Goal: Obtain resource: Download file/media

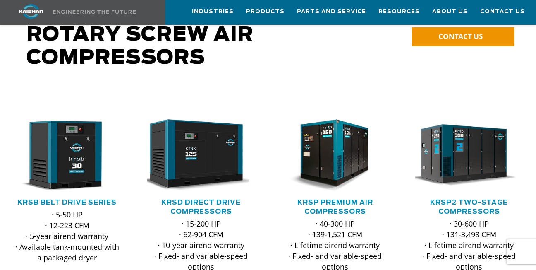
scroll to position [172, 0]
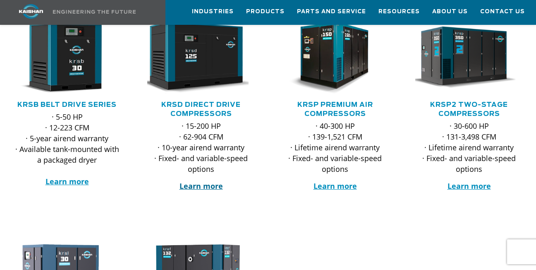
click at [196, 181] on strong "Learn more" at bounding box center [201, 186] width 43 height 10
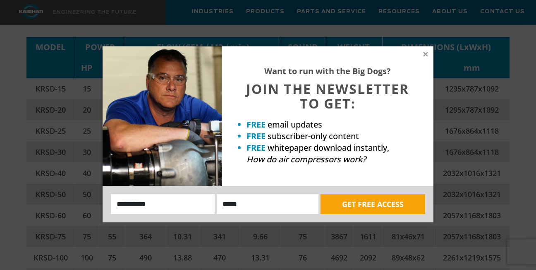
scroll to position [1644, 0]
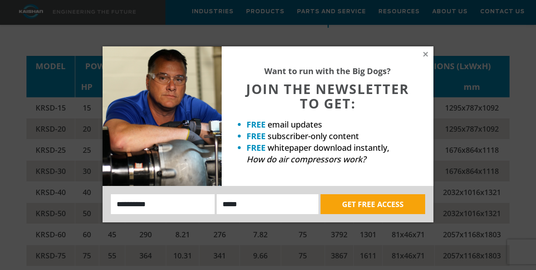
click at [127, 198] on input "Name:" at bounding box center [163, 204] width 104 height 20
type input "**********"
drag, startPoint x: 163, startPoint y: 207, endPoint x: 146, endPoint y: 206, distance: 17.0
click at [146, 206] on input "**********" at bounding box center [163, 204] width 104 height 20
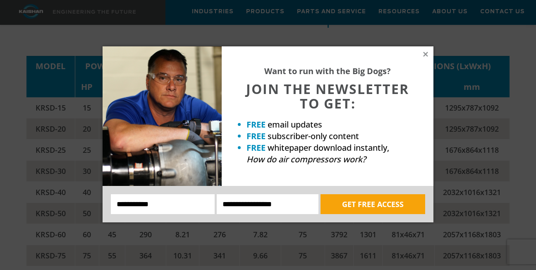
click at [166, 62] on div at bounding box center [162, 65] width 103 height 21
drag, startPoint x: 179, startPoint y: 201, endPoint x: 149, endPoint y: 201, distance: 30.6
click at [149, 201] on input "**********" at bounding box center [163, 204] width 104 height 20
type input "******"
click at [383, 205] on button "GET FREE ACCESS" at bounding box center [373, 204] width 105 height 20
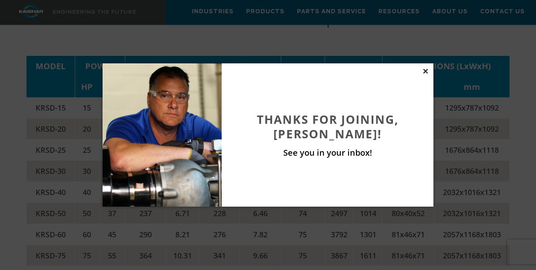
click at [426, 72] on icon at bounding box center [425, 70] width 7 height 7
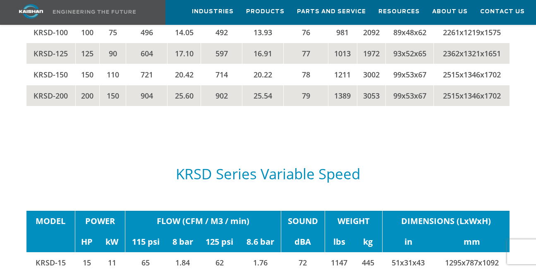
scroll to position [1629, 0]
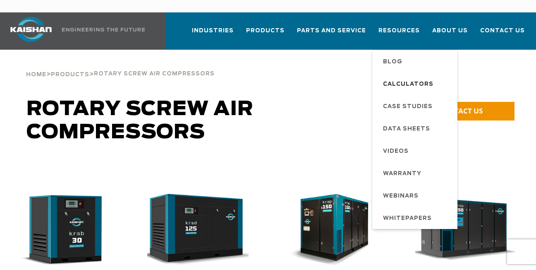
click at [399, 77] on span "Calculators" at bounding box center [408, 84] width 50 height 14
click at [400, 77] on span "Calculators" at bounding box center [408, 84] width 50 height 14
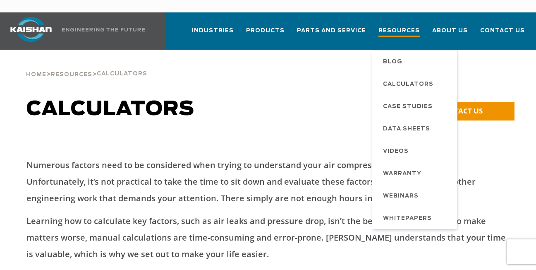
click at [407, 26] on span "Resources" at bounding box center [398, 31] width 41 height 11
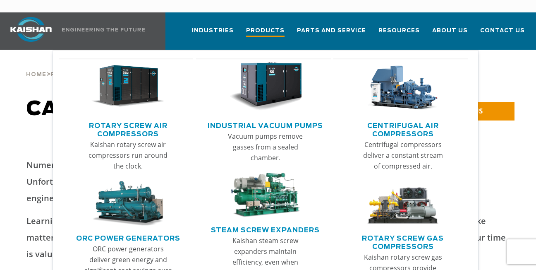
click at [260, 26] on span "Products" at bounding box center [265, 31] width 38 height 11
click at [261, 26] on span "Products" at bounding box center [265, 31] width 38 height 11
click at [165, 231] on link "ORC Power Generators" at bounding box center [128, 237] width 104 height 12
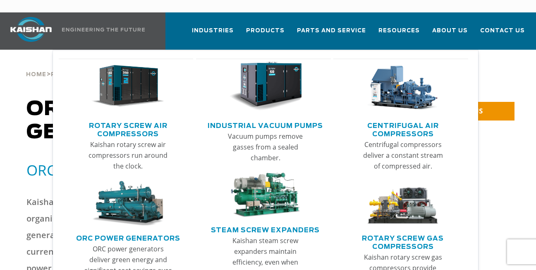
click at [266, 195] on img "Main menu" at bounding box center [265, 195] width 73 height 46
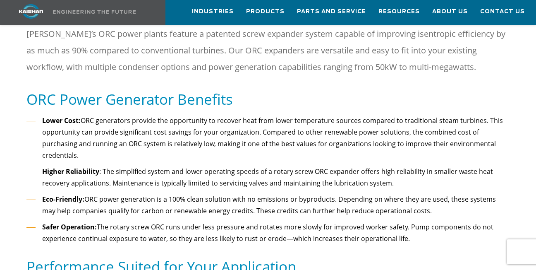
scroll to position [582, 0]
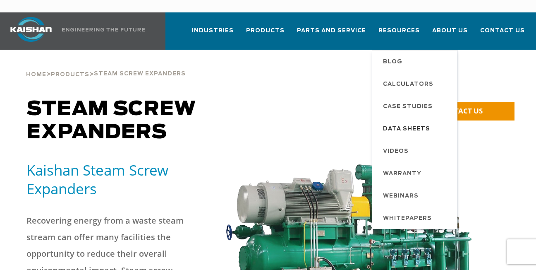
click at [394, 122] on span "Data Sheets" at bounding box center [406, 129] width 47 height 14
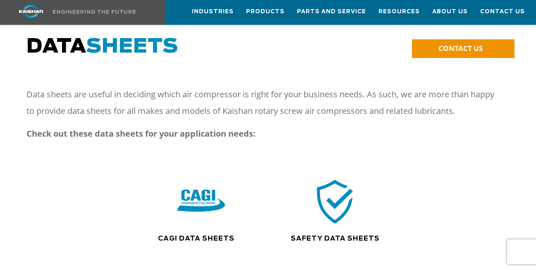
scroll to position [58, 0]
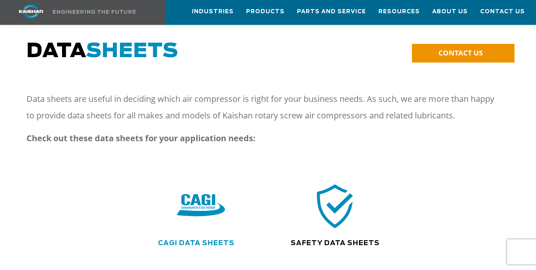
click at [195, 240] on link "CAGI Data Sheets" at bounding box center [196, 243] width 77 height 7
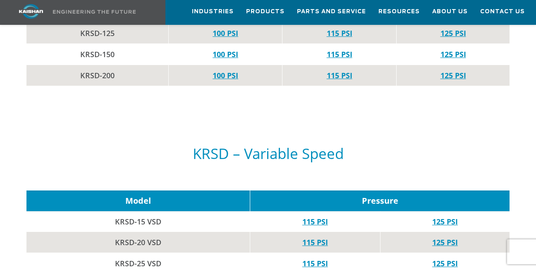
scroll to position [1260, 0]
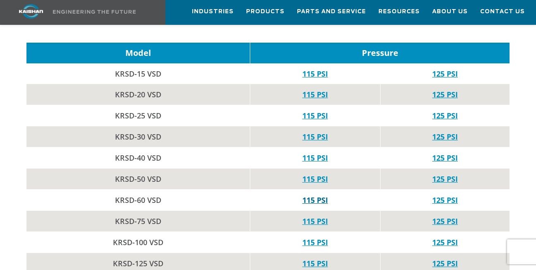
click at [316, 195] on link "115 PSI" at bounding box center [315, 200] width 26 height 10
